Goal: Task Accomplishment & Management: Complete application form

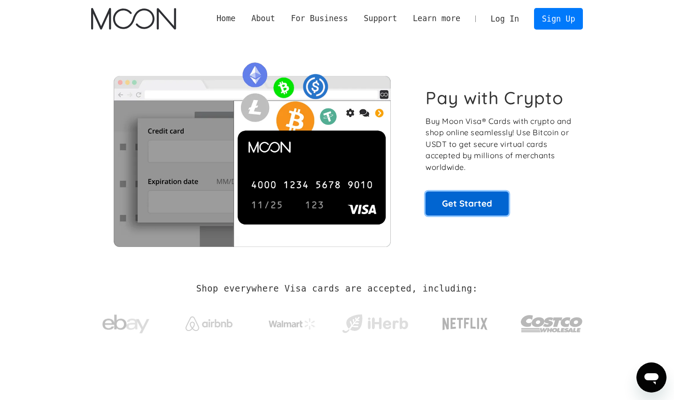
click at [441, 200] on link "Get Started" at bounding box center [466, 203] width 83 height 23
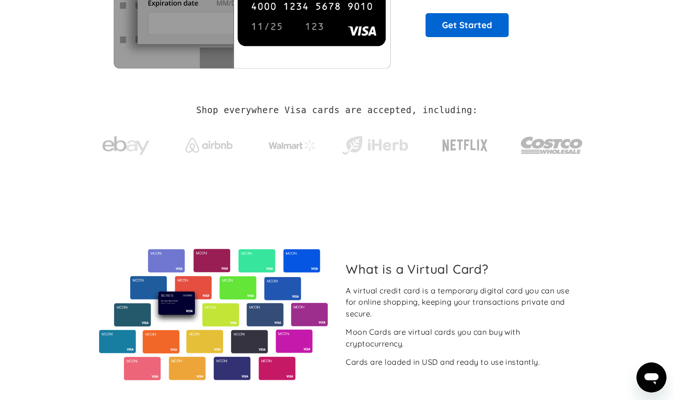
scroll to position [19, 0]
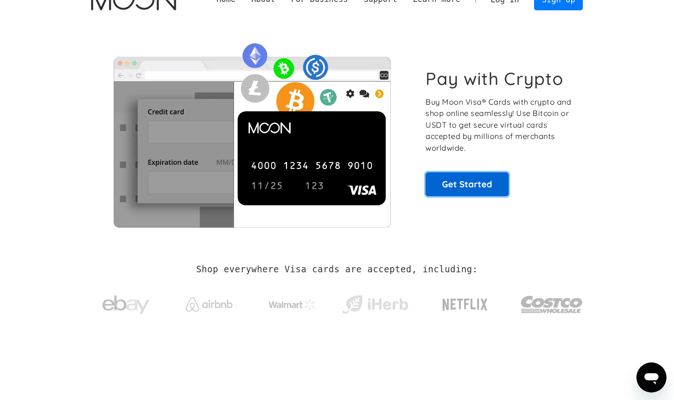
click at [502, 194] on link "Get Started" at bounding box center [466, 183] width 83 height 23
